Goal: Check status: Check status

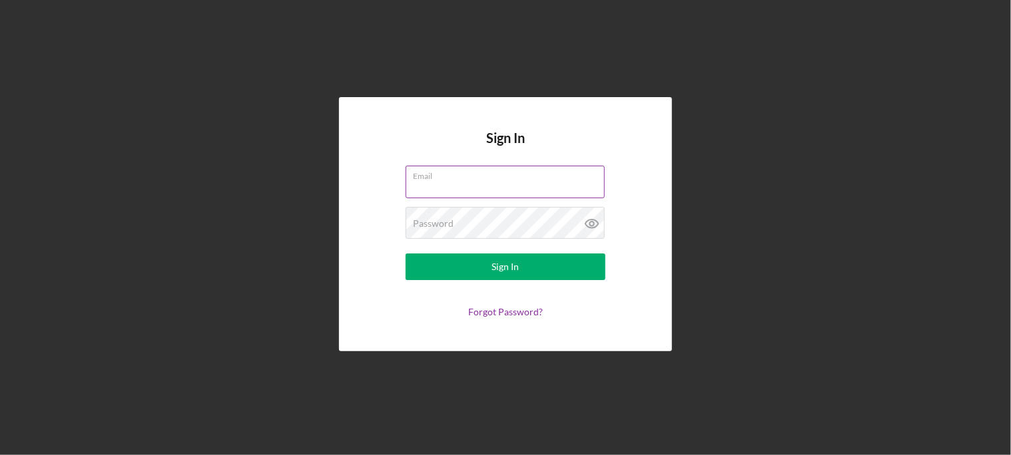
click at [501, 184] on input "Email" at bounding box center [504, 182] width 199 height 32
click at [458, 184] on input "Email" at bounding box center [504, 182] width 199 height 32
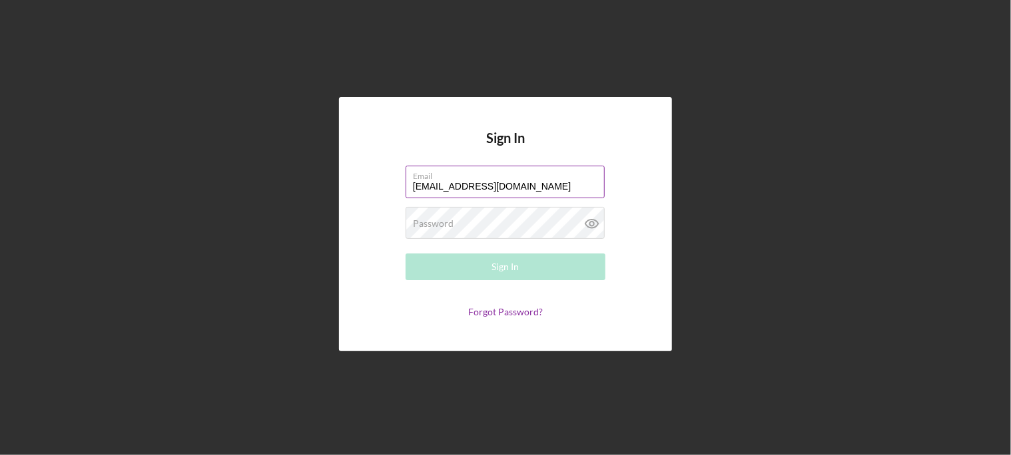
type input "[EMAIL_ADDRESS][DOMAIN_NAME]"
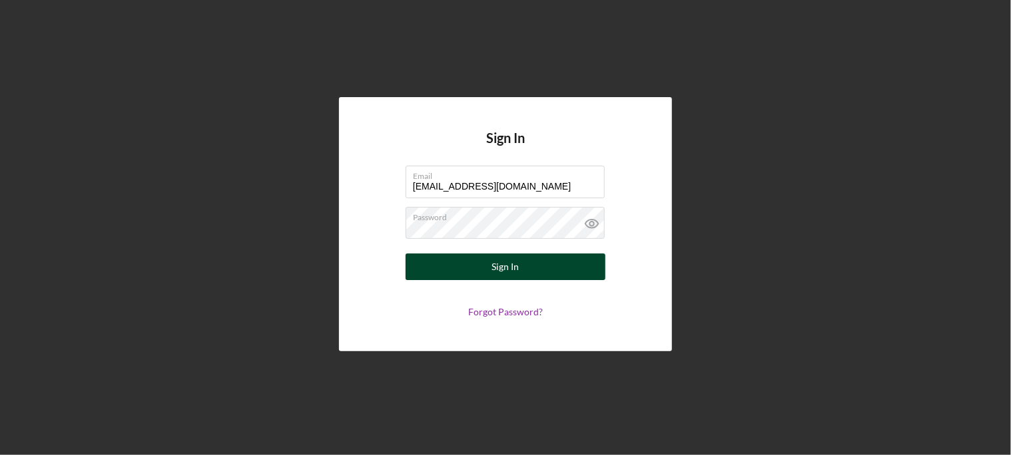
click at [510, 272] on div "Sign In" at bounding box center [505, 267] width 27 height 27
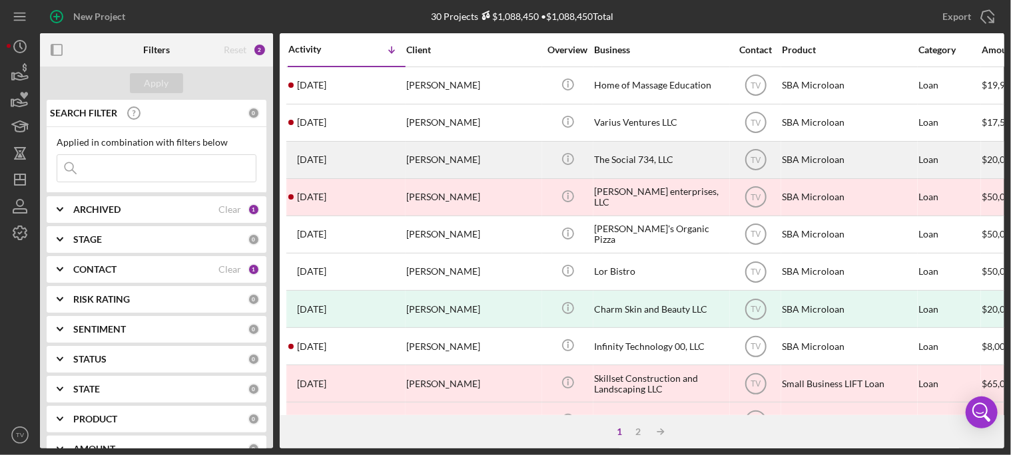
click at [326, 159] on time "[DATE]" at bounding box center [311, 159] width 29 height 11
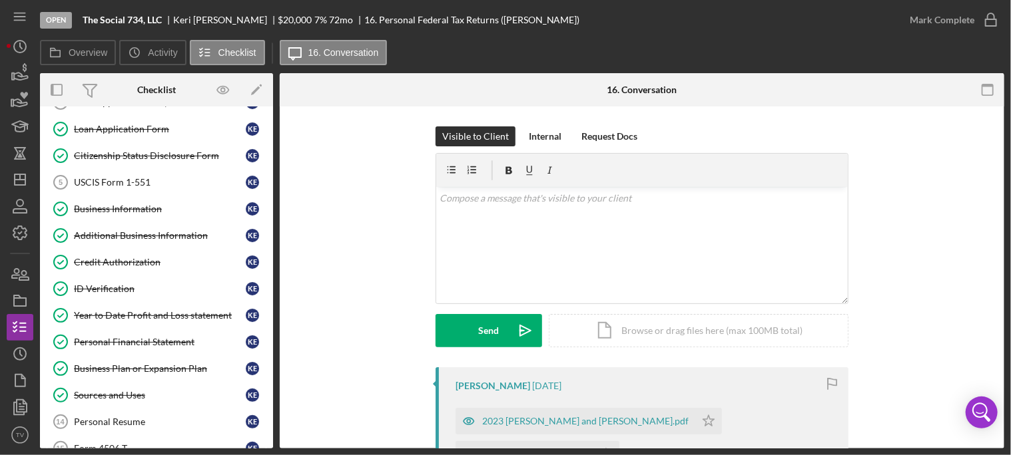
scroll to position [97, 0]
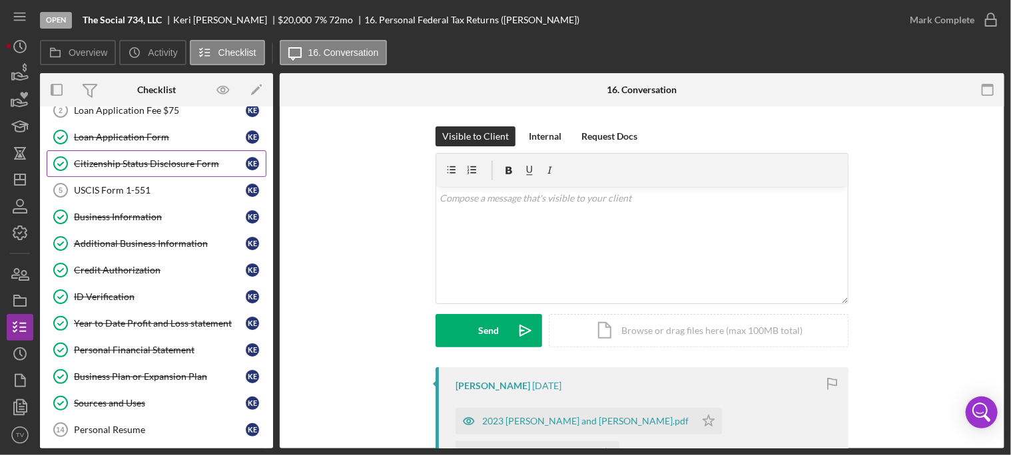
click at [142, 161] on div "Citizenship Status Disclosure Form" at bounding box center [160, 163] width 172 height 11
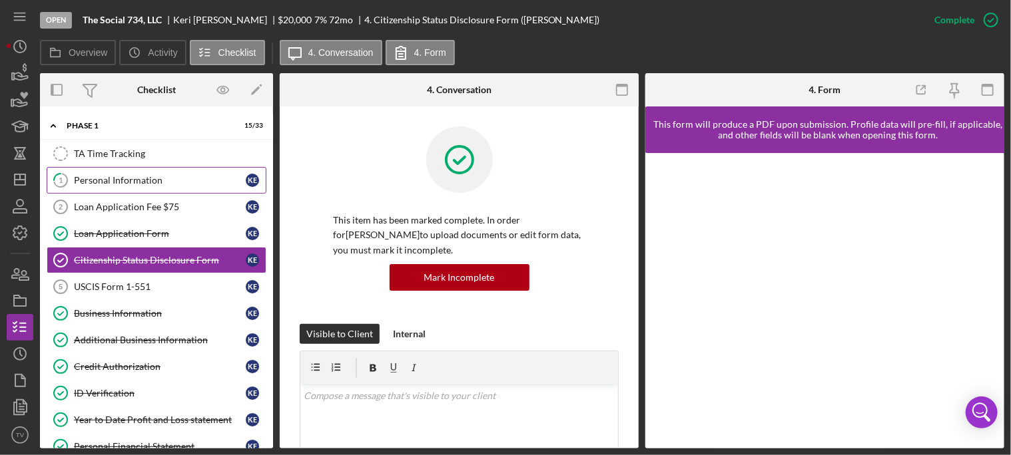
click at [144, 182] on div "Personal Information" at bounding box center [160, 180] width 172 height 11
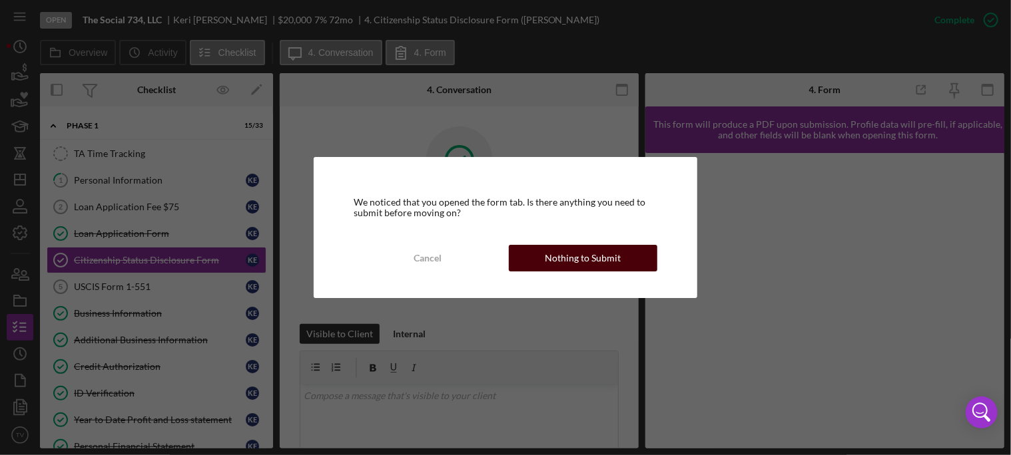
click at [553, 258] on div "Nothing to Submit" at bounding box center [583, 258] width 76 height 27
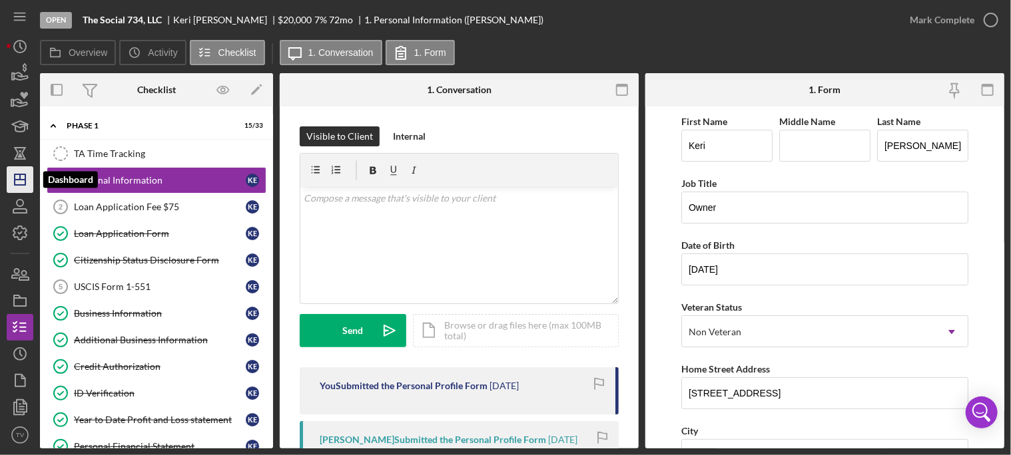
click at [24, 180] on line "button" at bounding box center [20, 180] width 11 height 0
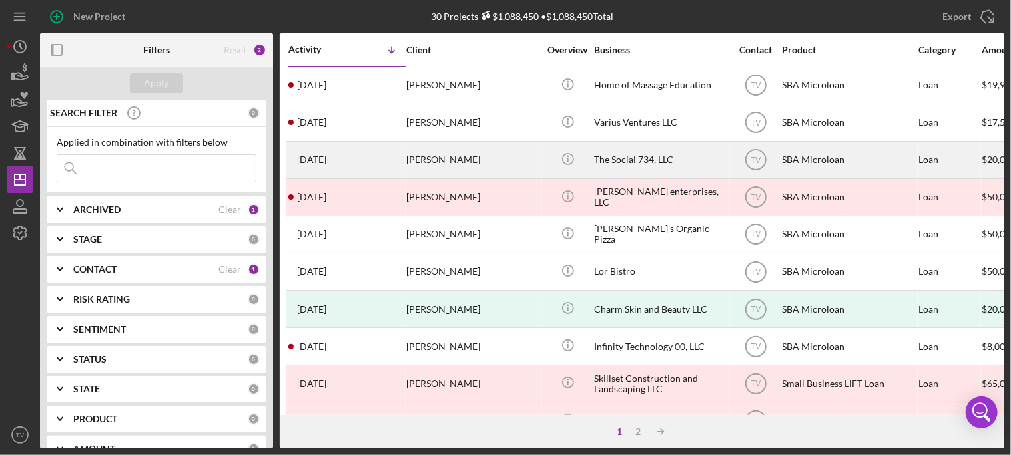
click at [326, 164] on time "[DATE]" at bounding box center [311, 159] width 29 height 11
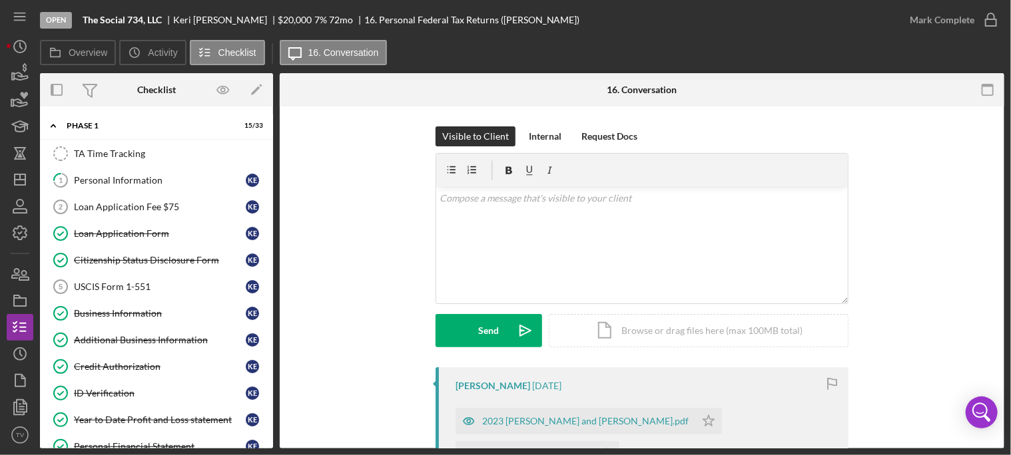
scroll to position [297, 0]
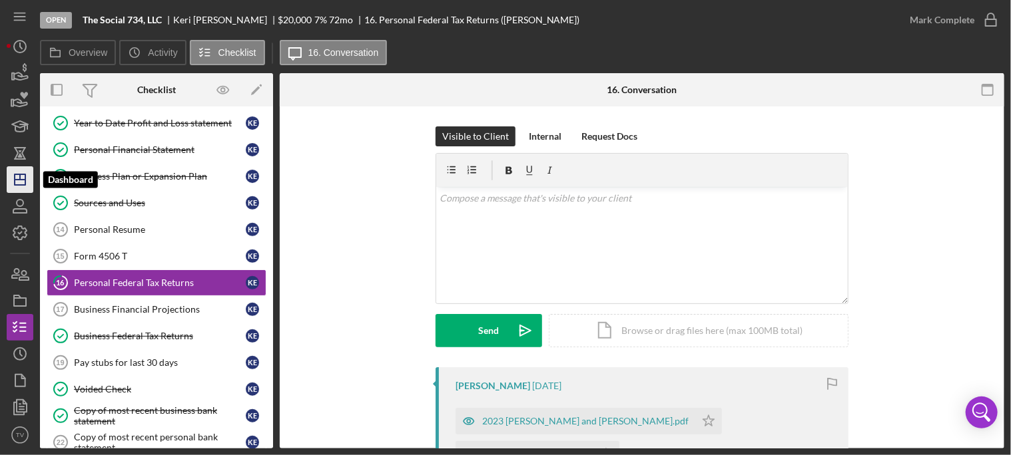
click at [23, 180] on line "button" at bounding box center [20, 180] width 11 height 0
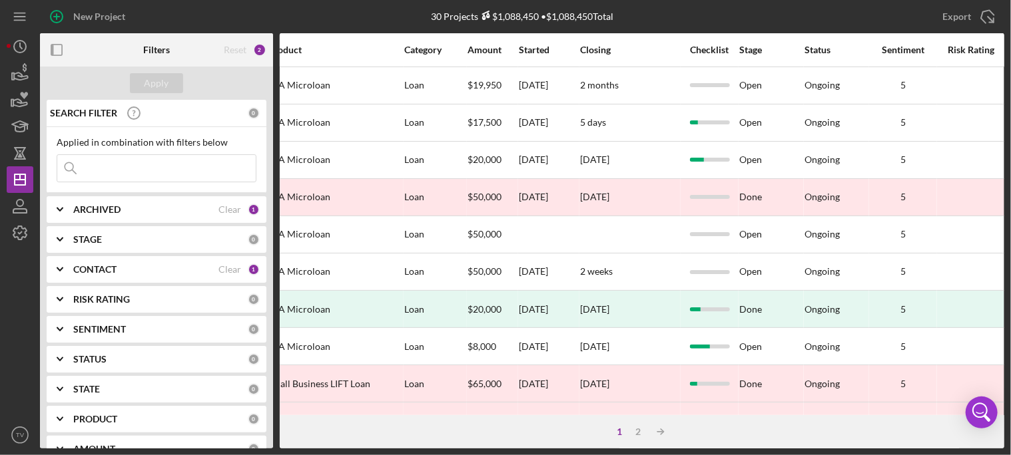
scroll to position [0, 516]
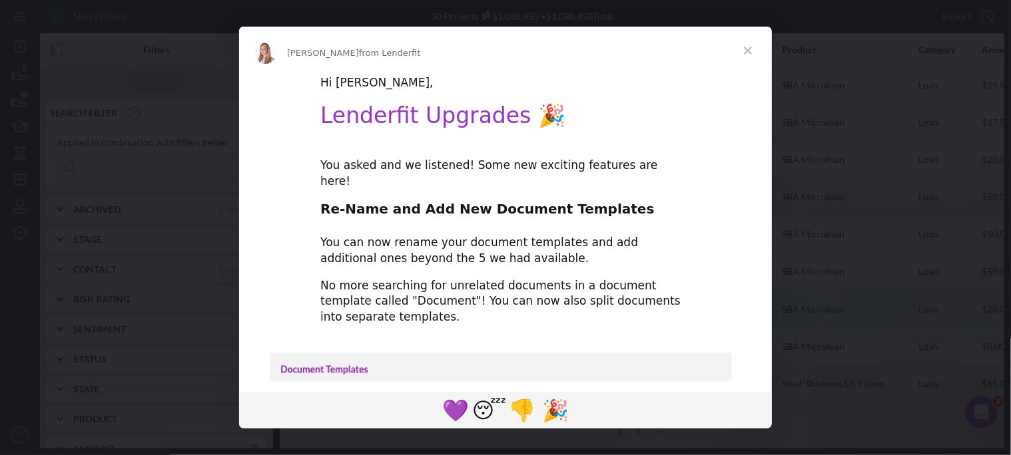
drag, startPoint x: 471, startPoint y: 1, endPoint x: 788, endPoint y: 129, distance: 341.7
click at [788, 129] on div "Intercom messenger" at bounding box center [505, 227] width 1011 height 455
